Goal: Transaction & Acquisition: Purchase product/service

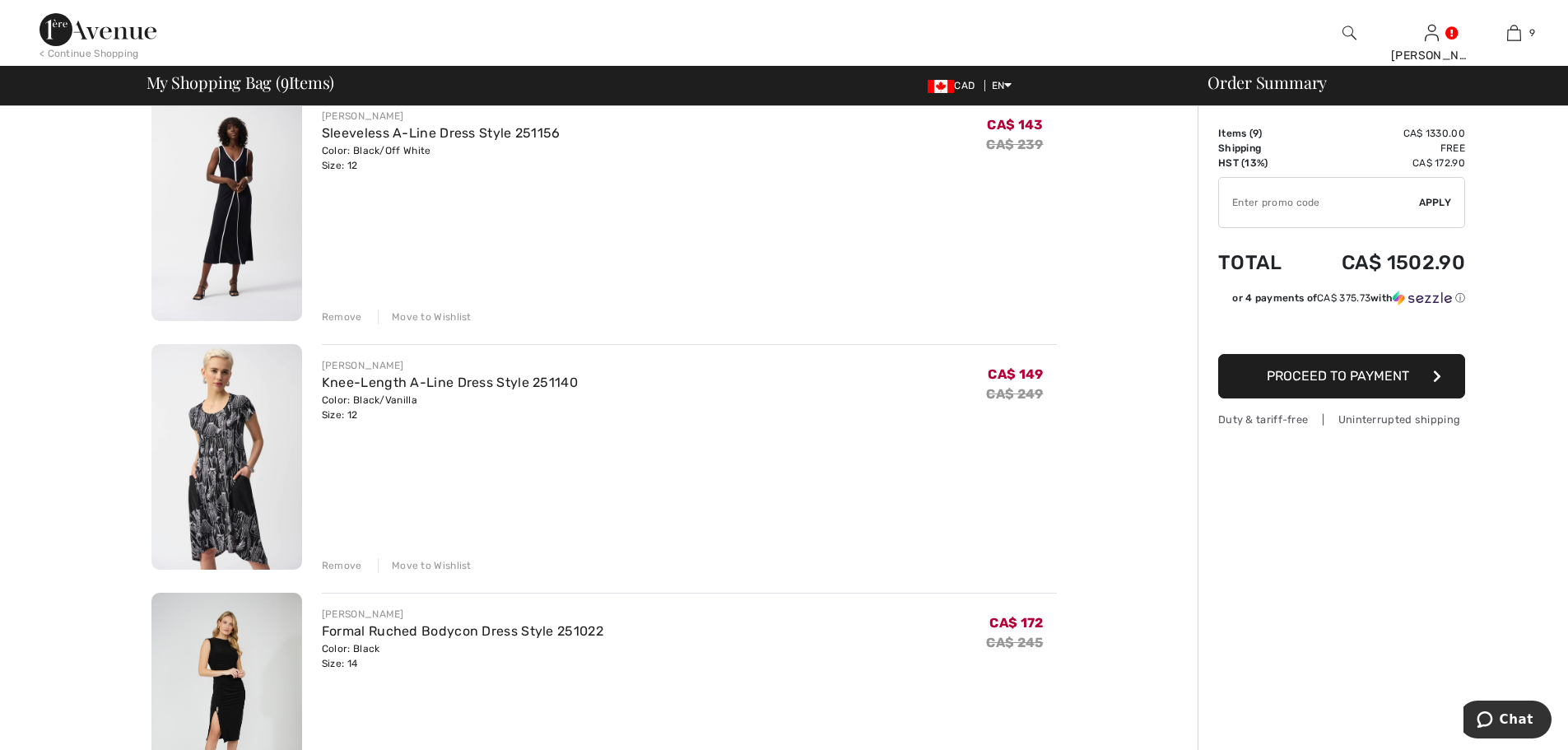
scroll to position [1152, 0]
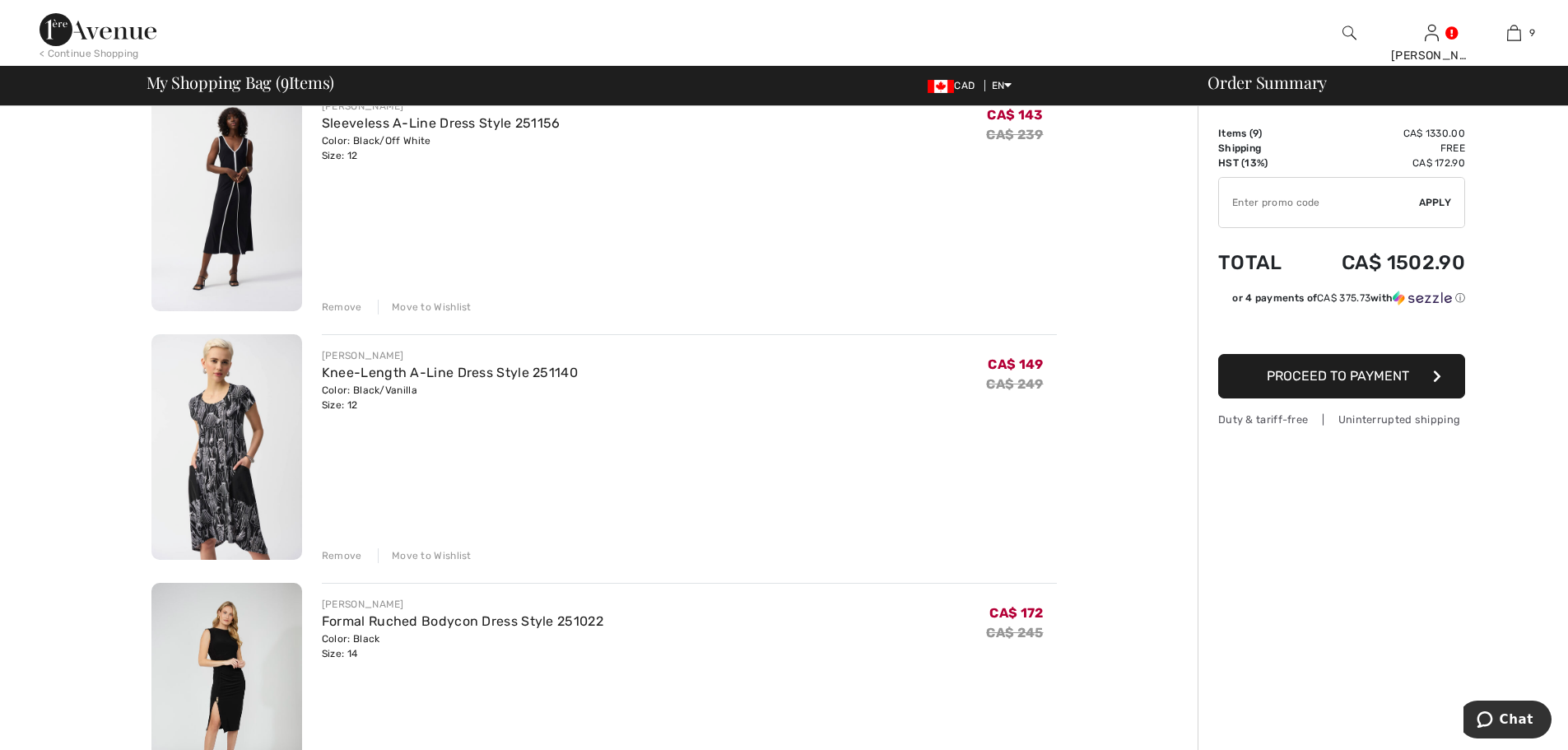
click at [346, 556] on div "Remove" at bounding box center [341, 555] width 40 height 15
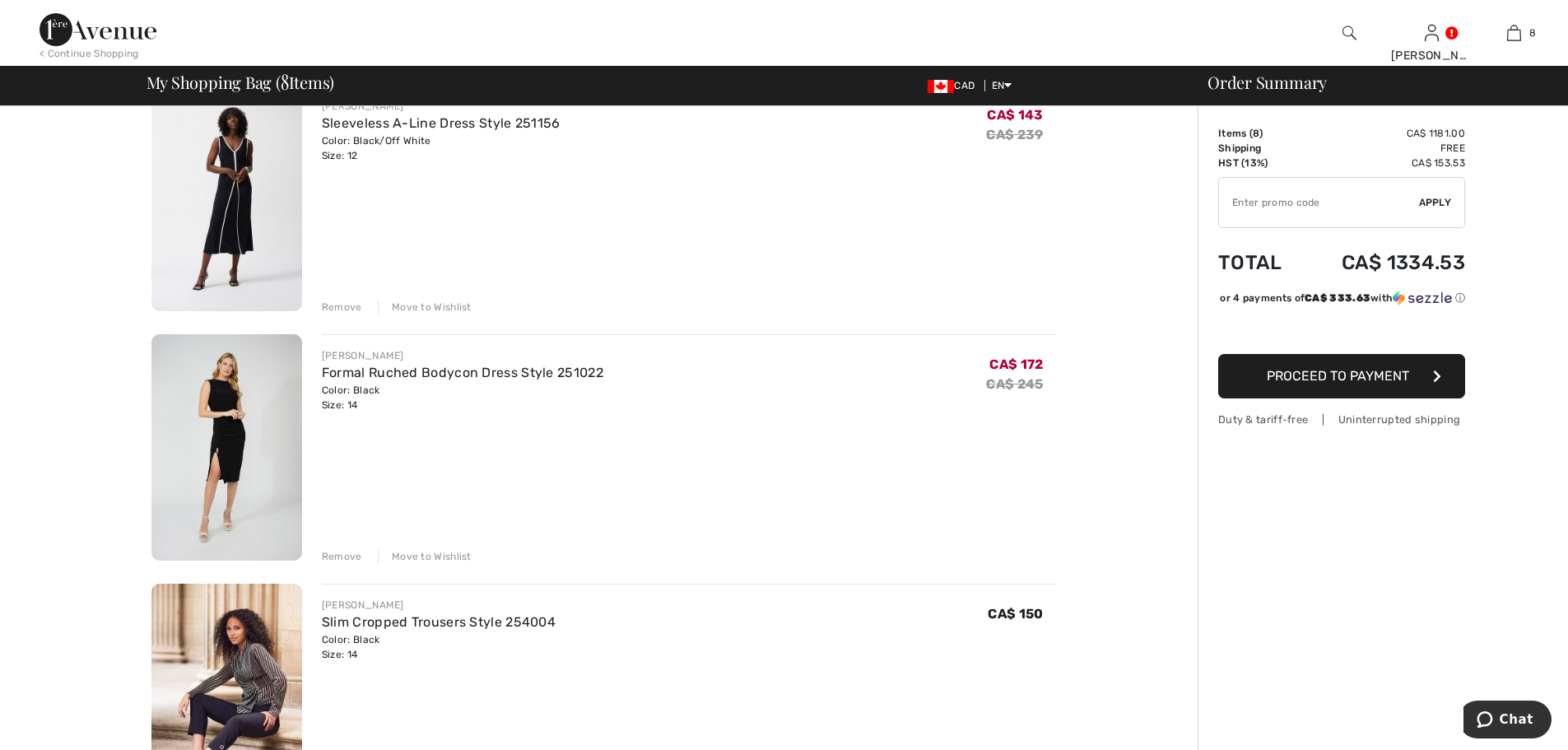
click at [343, 553] on div "Remove" at bounding box center [341, 555] width 40 height 15
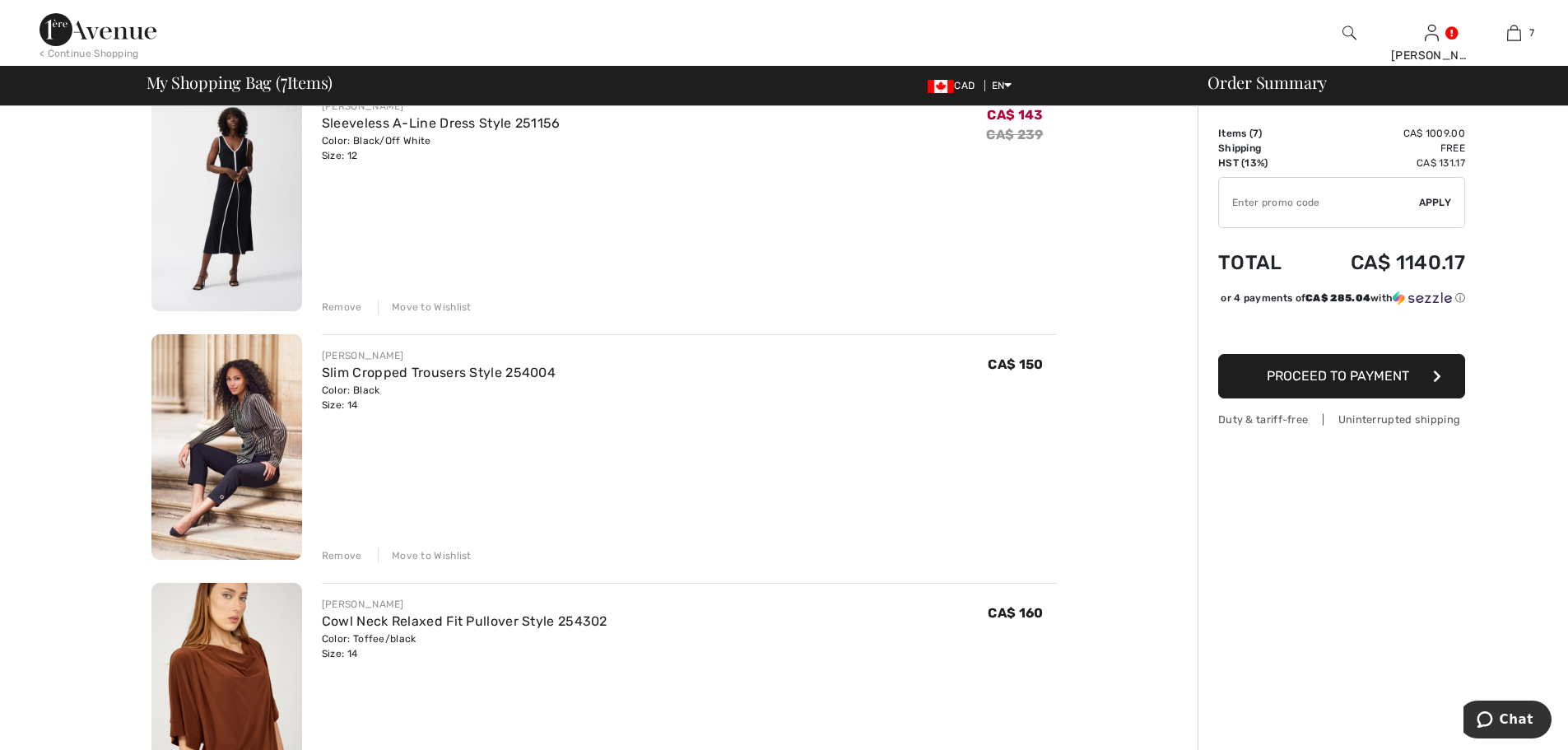
click at [332, 557] on div "Remove" at bounding box center [341, 555] width 40 height 15
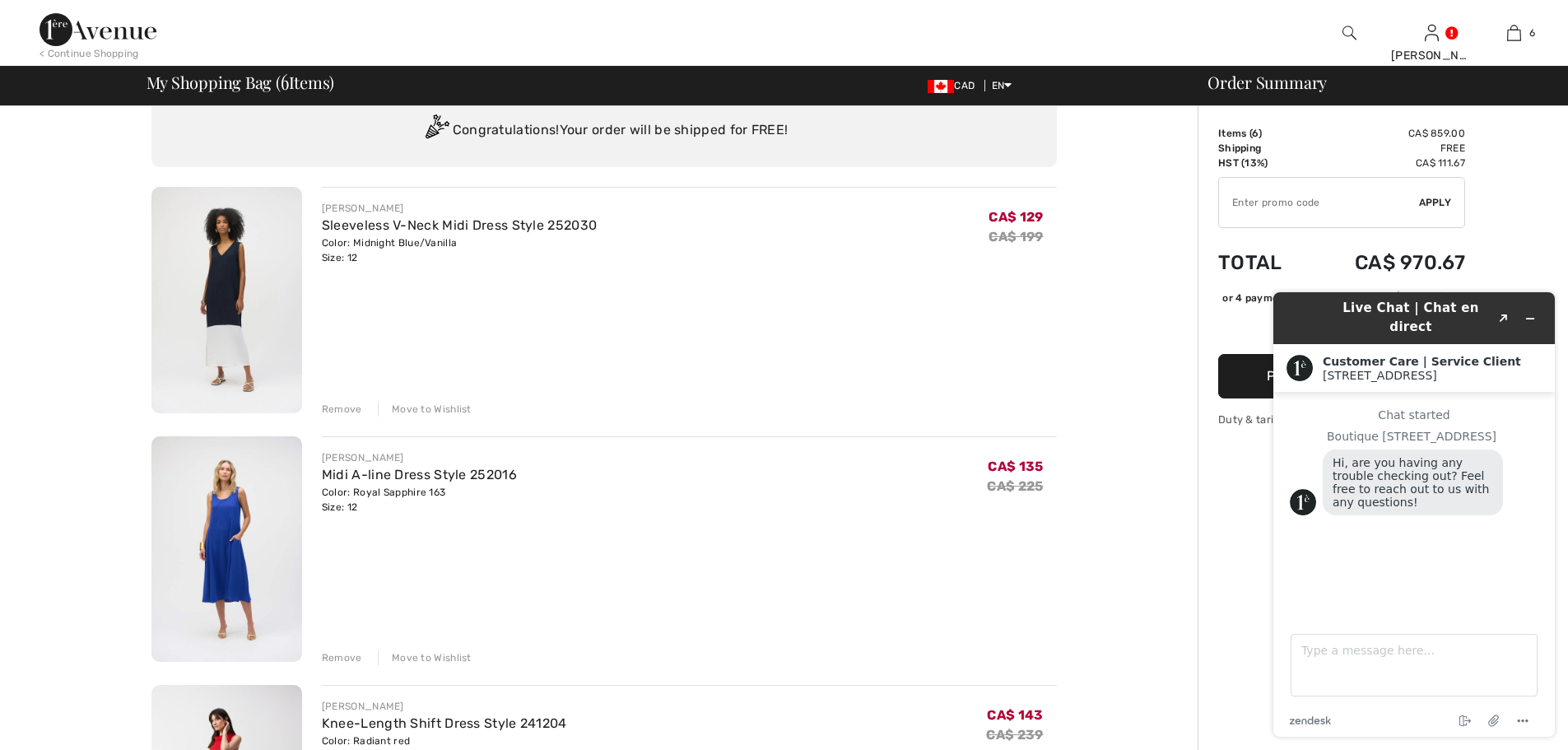
scroll to position [83, 0]
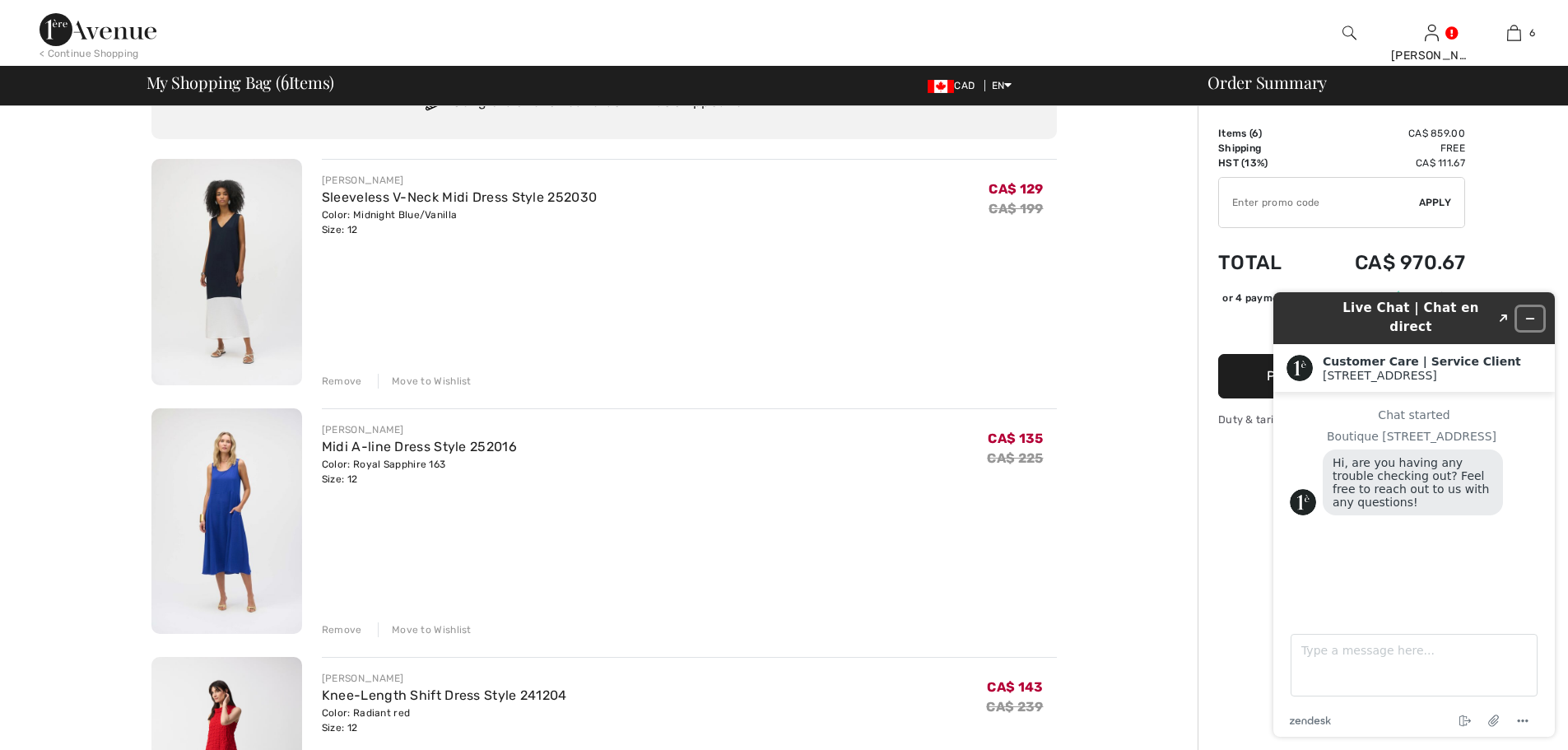
click at [1531, 313] on icon "Minimize widget" at bounding box center [1530, 318] width 12 height 12
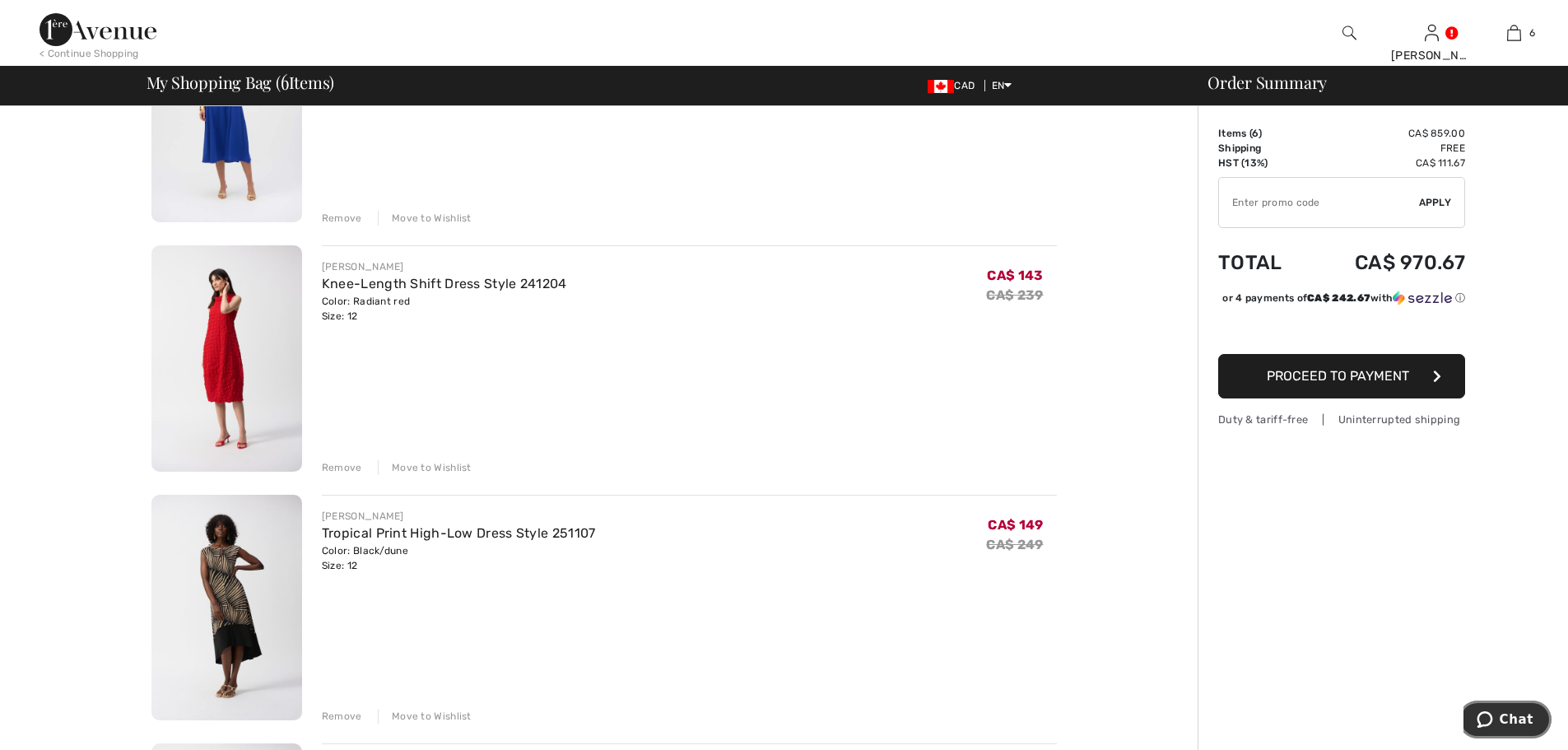
scroll to position [740, 0]
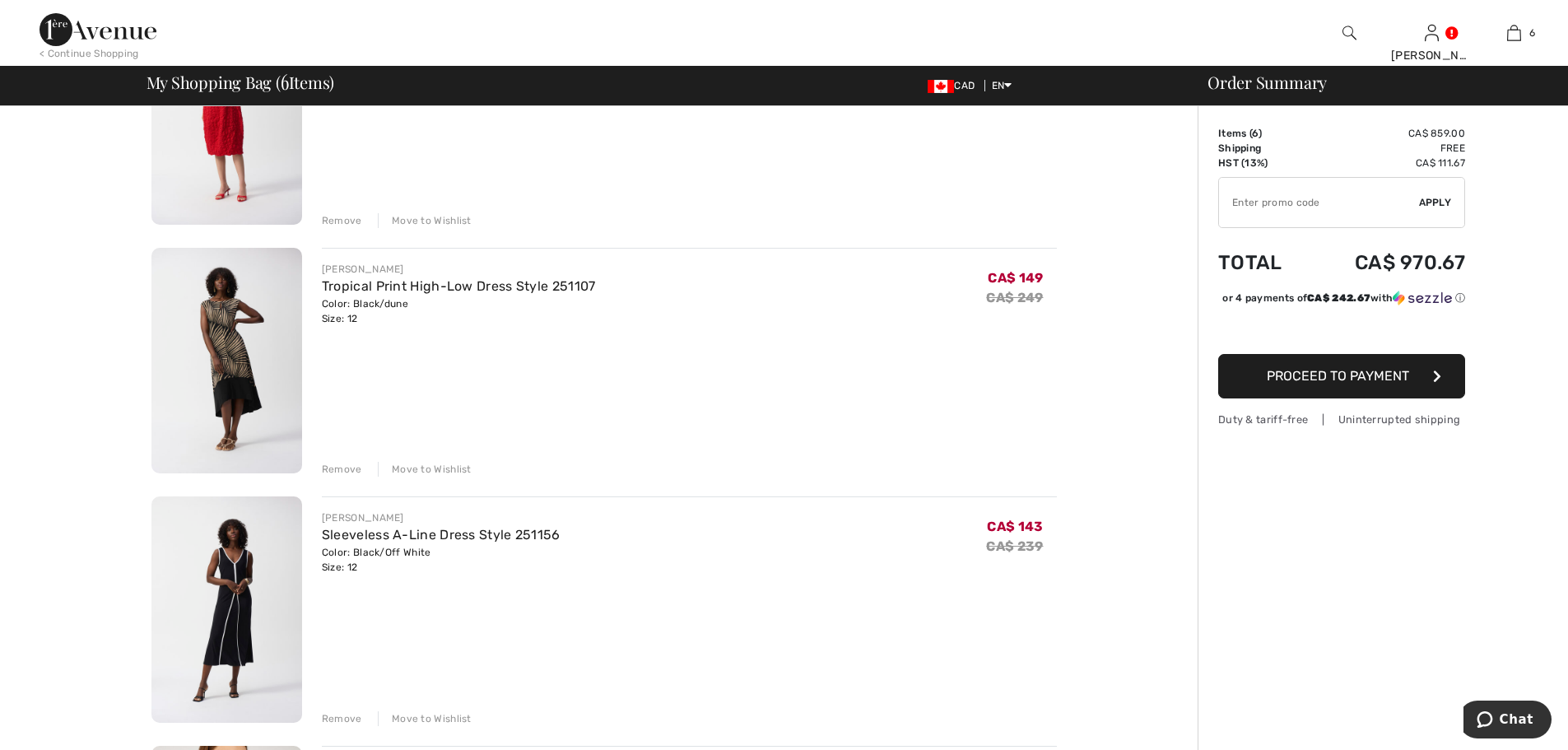
click at [238, 357] on img at bounding box center [226, 361] width 150 height 226
click at [352, 467] on div "Remove" at bounding box center [341, 469] width 40 height 15
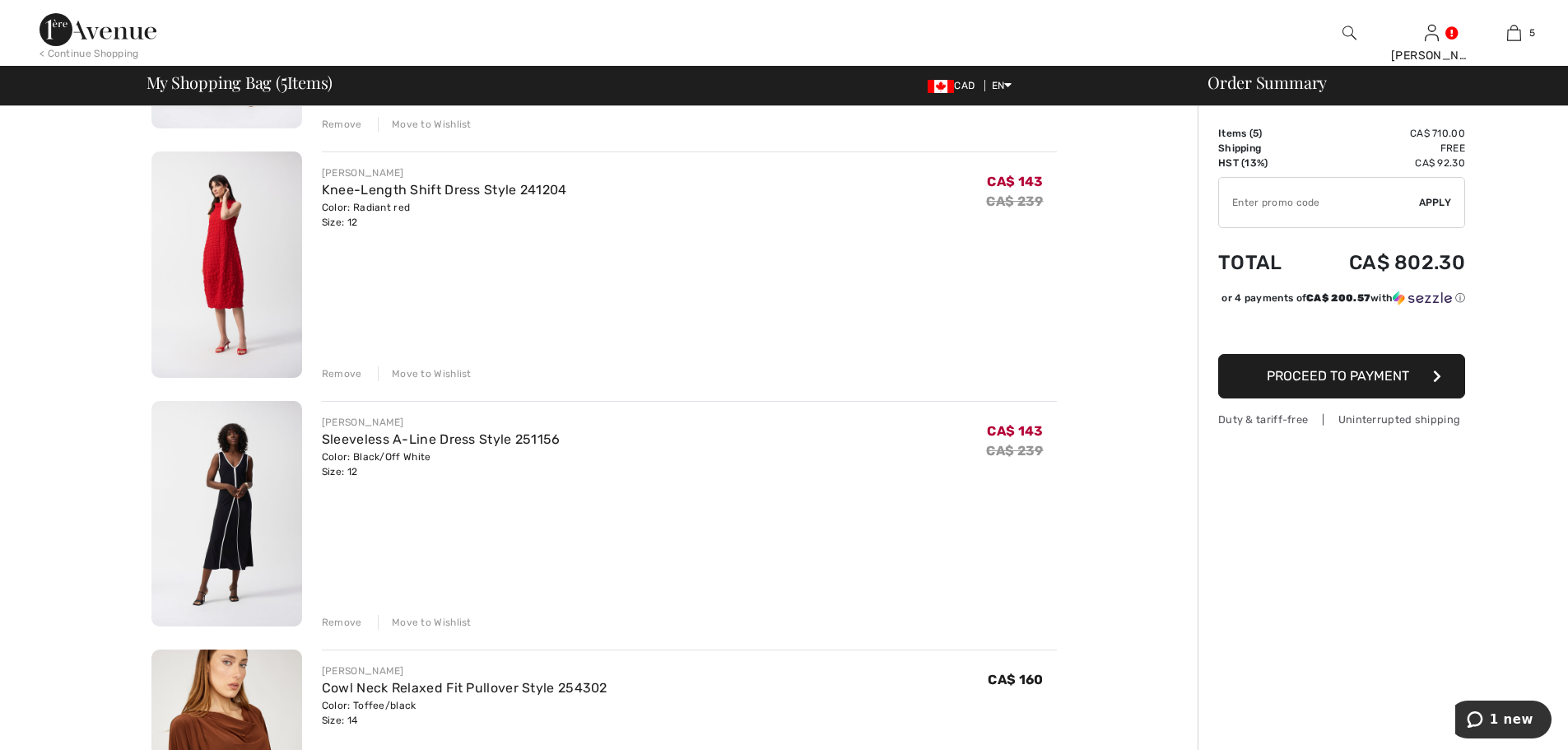
scroll to position [329, 0]
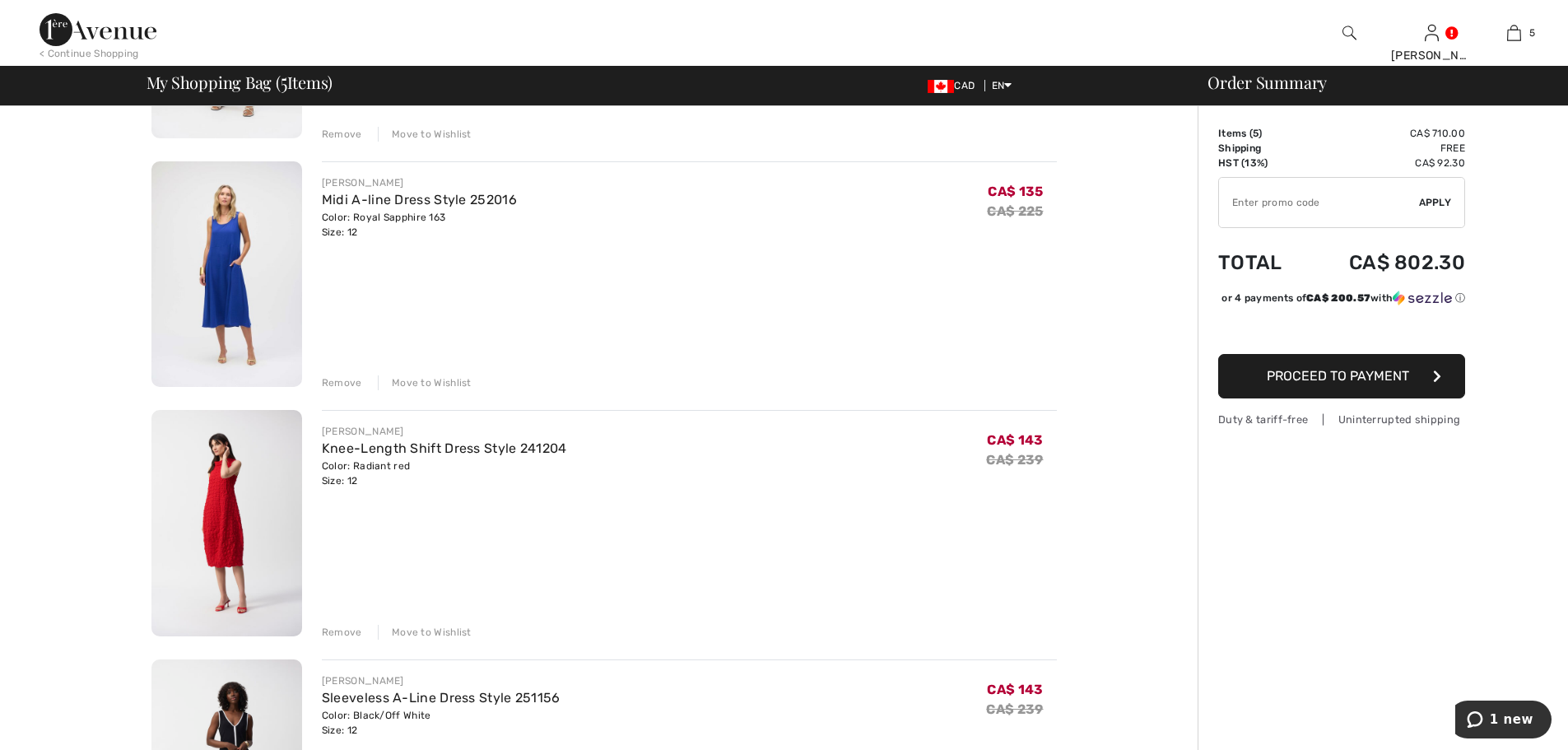
drag, startPoint x: 204, startPoint y: 283, endPoint x: 213, endPoint y: 280, distance: 9.5
click at [204, 282] on img at bounding box center [226, 274] width 150 height 226
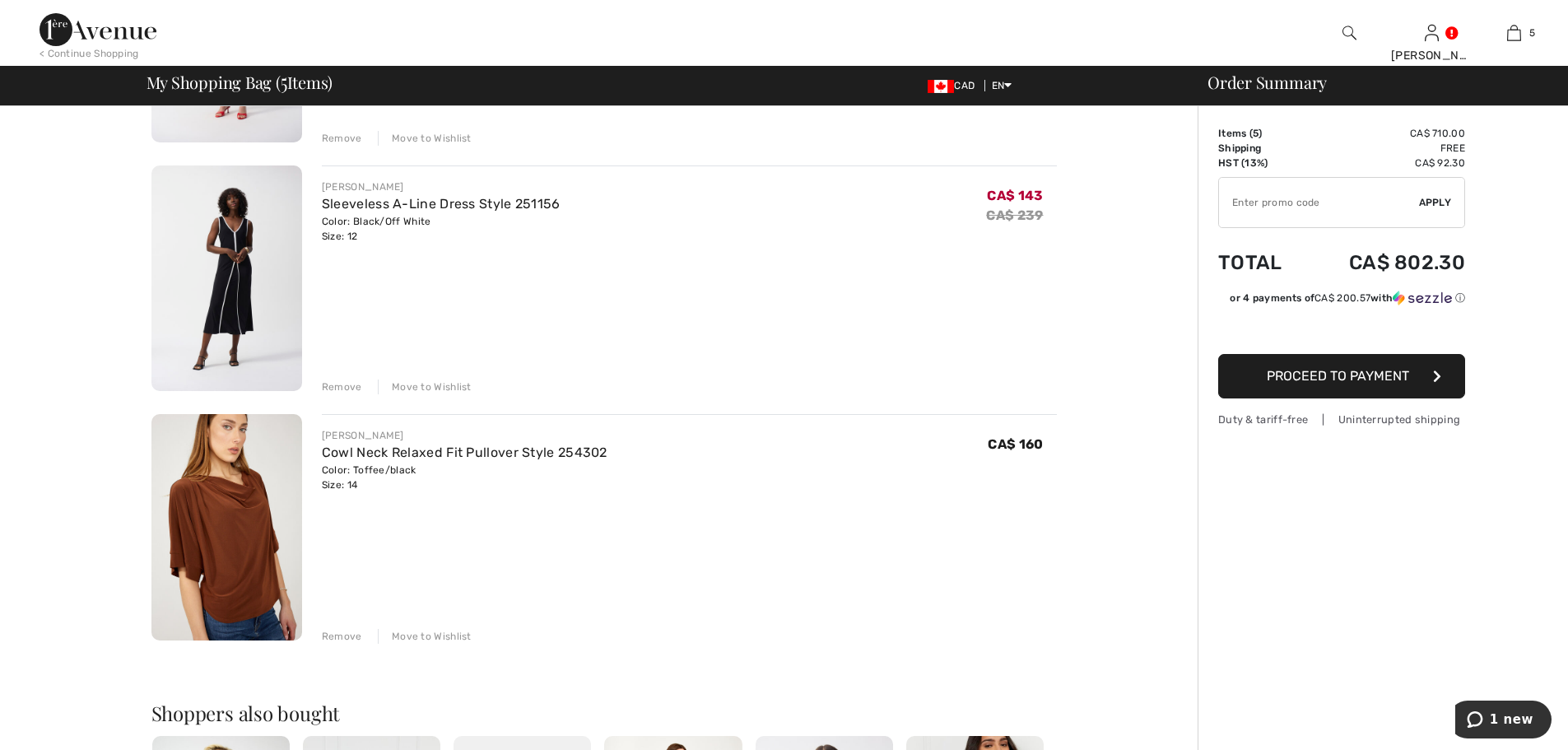
scroll to position [412, 0]
